Goal: Information Seeking & Learning: Learn about a topic

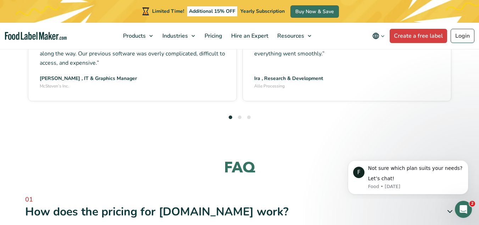
scroll to position [2181, 0]
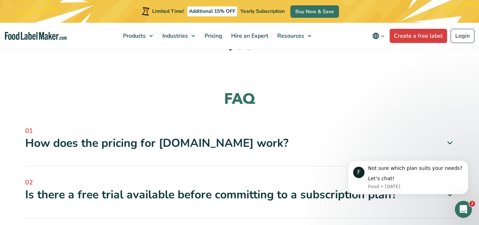
click at [319, 135] on div "How does the pricing for [DOMAIN_NAME] work?" at bounding box center [239, 142] width 429 height 15
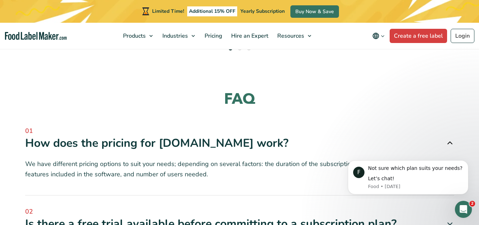
click at [447, 138] on icon at bounding box center [450, 142] width 9 height 9
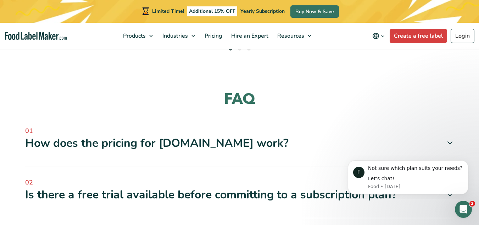
scroll to position [2223, 0]
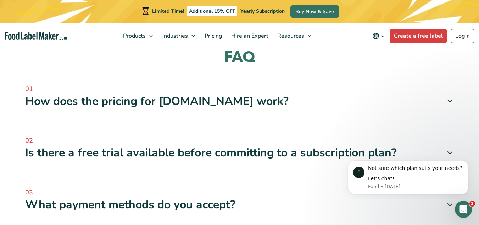
click at [442, 148] on span at bounding box center [448, 152] width 14 height 9
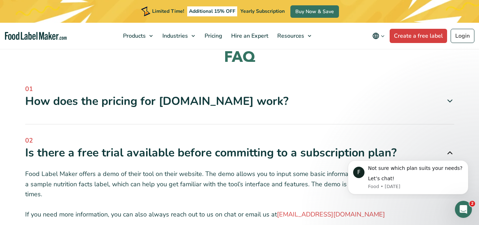
click at [442, 148] on span at bounding box center [448, 152] width 14 height 9
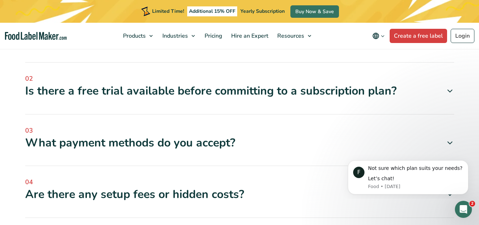
scroll to position [2294, 0]
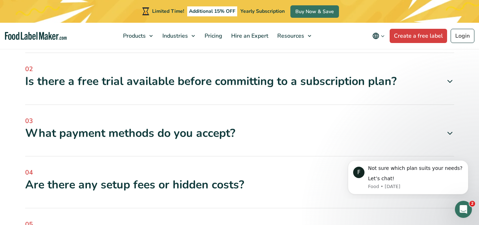
click at [284, 177] on div "Are there any setup fees or hidden costs?" at bounding box center [239, 184] width 429 height 15
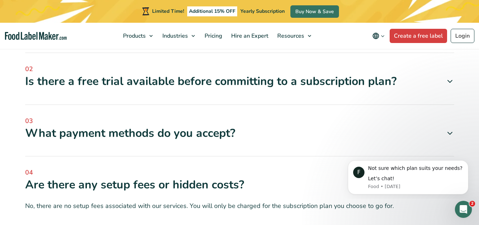
click at [284, 177] on div "Are there any setup fees or hidden costs?" at bounding box center [239, 184] width 429 height 15
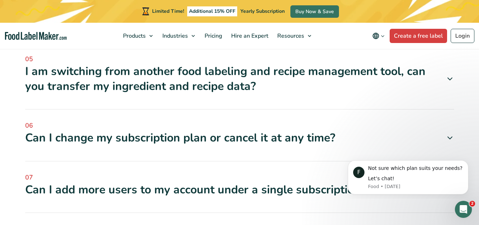
scroll to position [2459, 0]
click at [279, 120] on div "06 Can I change my subscription plan or cancel it at any time? Yes, you can cha…" at bounding box center [239, 140] width 429 height 40
click at [424, 130] on div "Can I change my subscription plan or cancel it at any time?" at bounding box center [239, 137] width 429 height 15
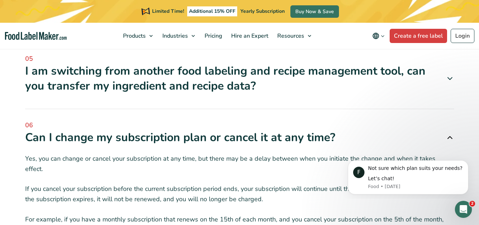
click at [418, 130] on div "Can I change my subscription plan or cancel it at any time?" at bounding box center [239, 137] width 429 height 15
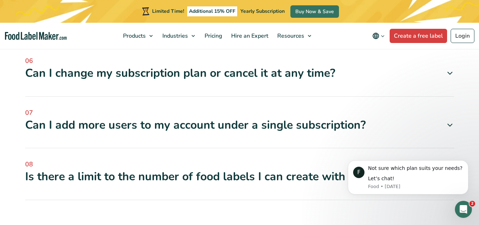
scroll to position [2524, 0]
click at [316, 159] on span "08" at bounding box center [239, 164] width 429 height 10
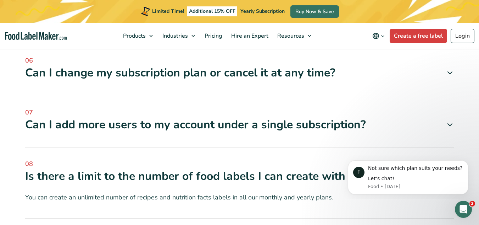
click at [214, 107] on div "07 Can I add more users to my account under a single subscription? Yes, absolut…" at bounding box center [239, 127] width 429 height 40
drag, startPoint x: 214, startPoint y: 80, endPoint x: 439, endPoint y: 96, distance: 226.2
click at [439, 96] on div "01 How does the pricing for [DOMAIN_NAME] work? We have different pricing optio…" at bounding box center [239, 0] width 429 height 435
click at [445, 120] on span at bounding box center [448, 124] width 14 height 9
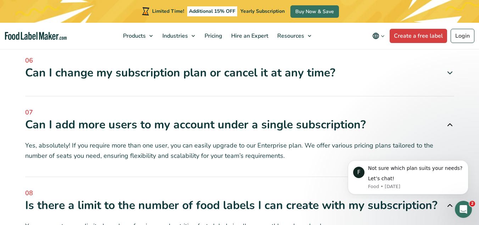
click at [294, 109] on div "07 Can I add more users to my account under a single subscription? Yes, absolut…" at bounding box center [239, 141] width 429 height 69
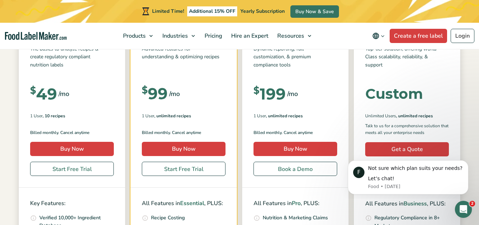
scroll to position [130, 0]
